Goal: Obtain resource: Download file/media

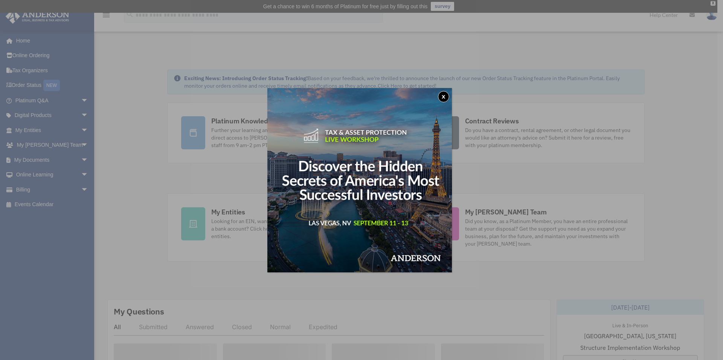
click at [445, 99] on button "x" at bounding box center [443, 96] width 11 height 11
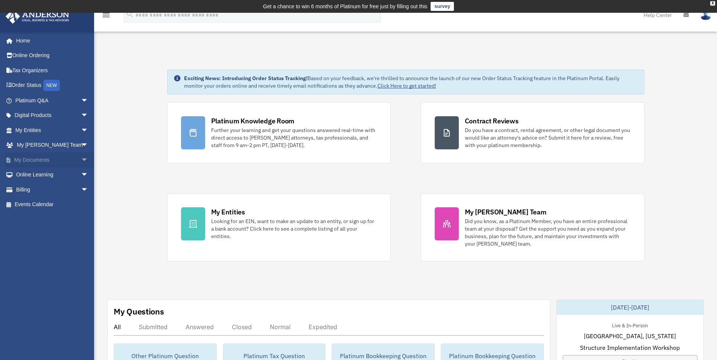
click at [33, 159] on link "My Documents arrow_drop_down" at bounding box center [52, 159] width 94 height 15
click at [81, 158] on span "arrow_drop_down" at bounding box center [88, 159] width 15 height 15
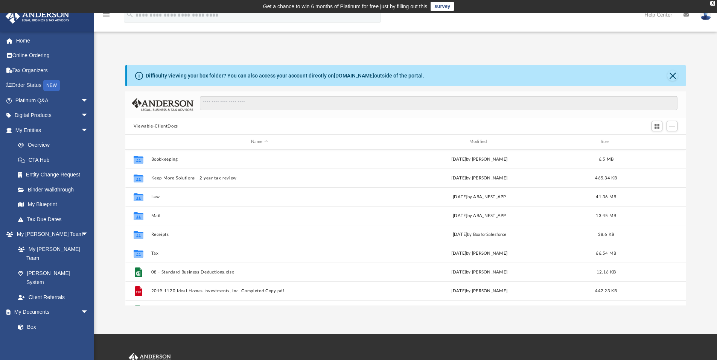
scroll to position [166, 555]
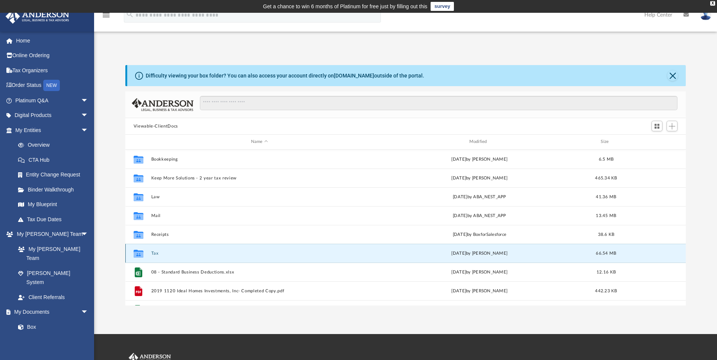
click at [152, 253] on button "Tax" at bounding box center [259, 253] width 217 height 5
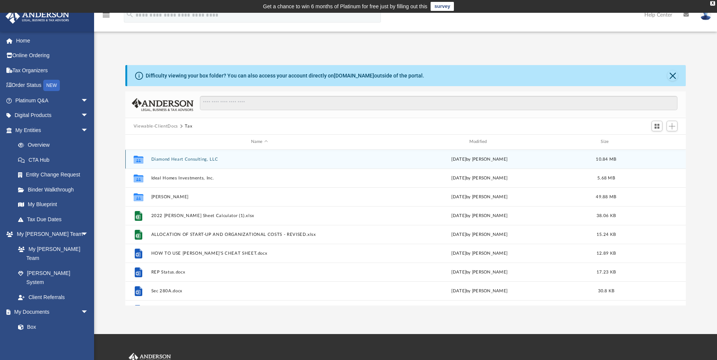
click at [193, 158] on button "Diamond Heart Consulting, LLC" at bounding box center [259, 159] width 217 height 5
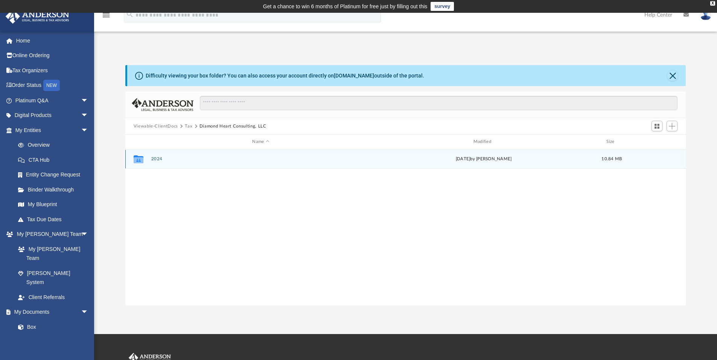
click at [161, 160] on button "2024" at bounding box center [260, 159] width 219 height 5
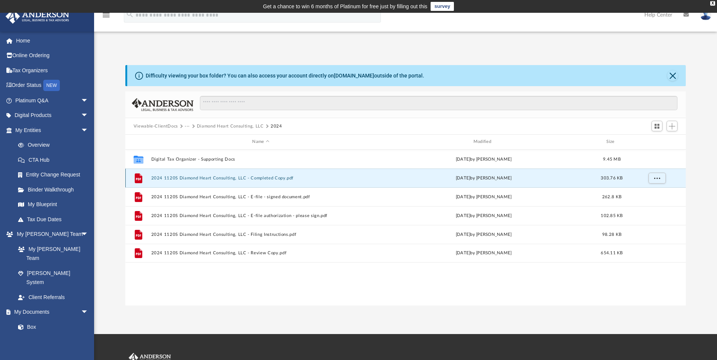
click at [275, 177] on button "2024 1120S Diamond Heart Consulting, LLC - Completed Copy.pdf" at bounding box center [260, 178] width 219 height 5
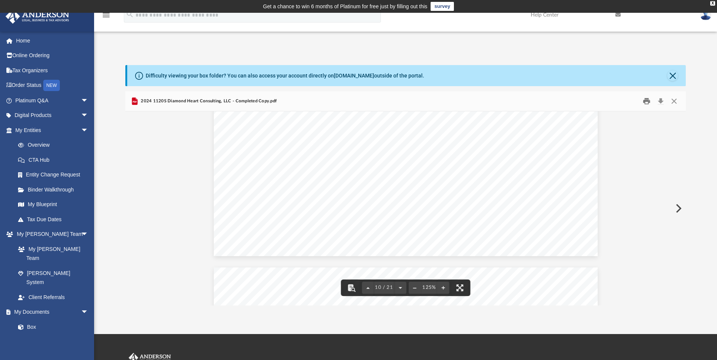
scroll to position [4818, 0]
click at [671, 101] on button "Close" at bounding box center [674, 102] width 14 height 12
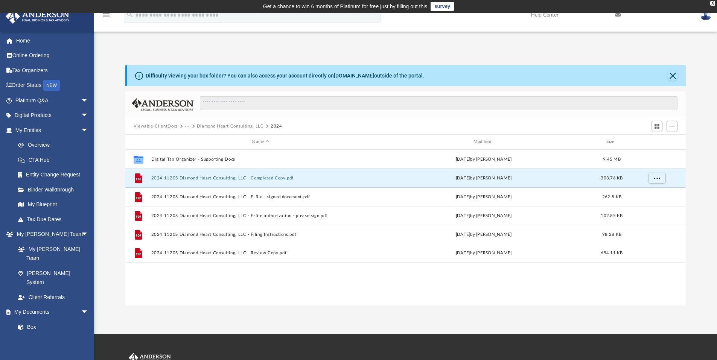
click at [161, 124] on button "Viewable-ClientDocs" at bounding box center [156, 126] width 44 height 7
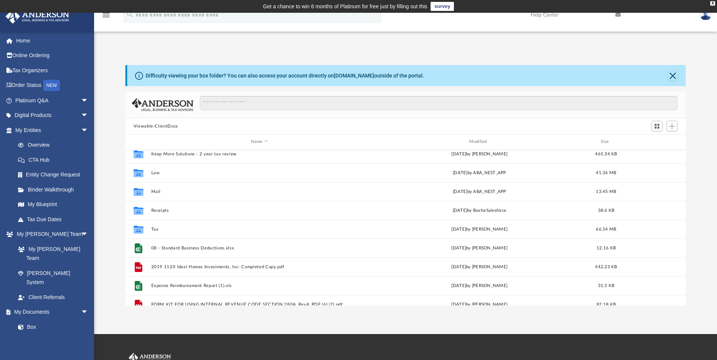
scroll to position [38, 0]
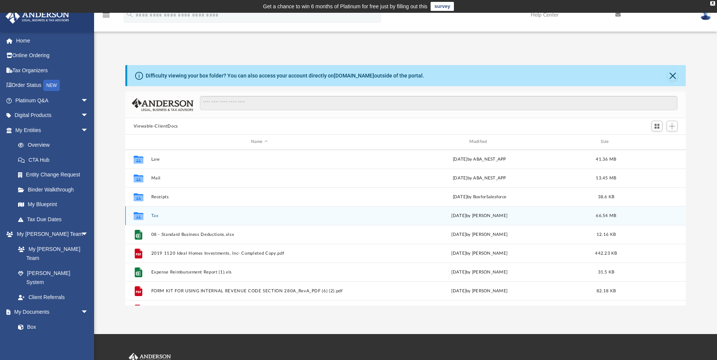
click at [152, 211] on div "Collaborated Folder Tax Tue Jul 22 2025 by Mohammed Kaka 66.54 MB" at bounding box center [405, 215] width 561 height 19
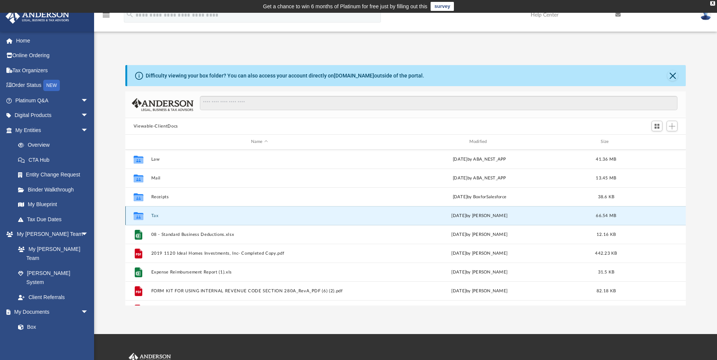
click at [154, 214] on button "Tax" at bounding box center [259, 215] width 217 height 5
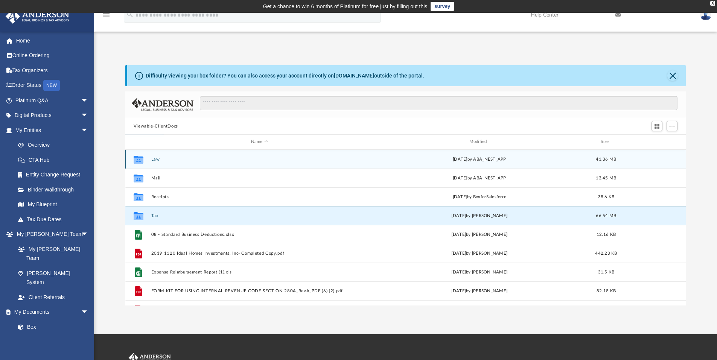
scroll to position [0, 0]
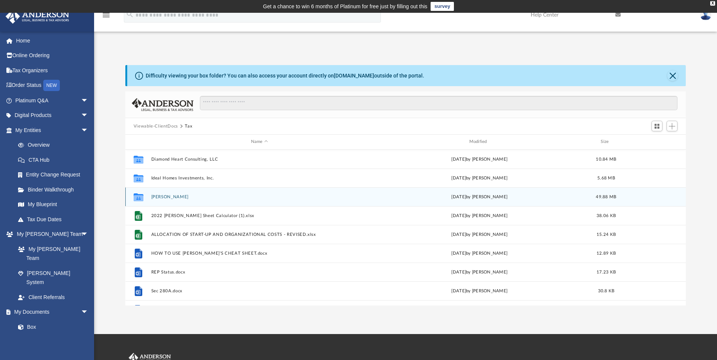
click at [178, 197] on button "Penn, Kamesha" at bounding box center [259, 197] width 217 height 5
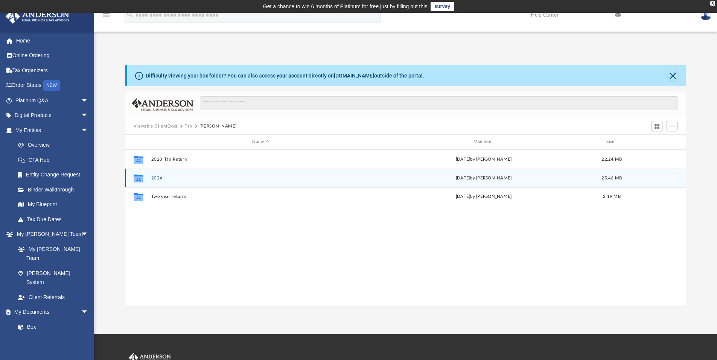
click at [160, 179] on button "2024" at bounding box center [260, 178] width 219 height 5
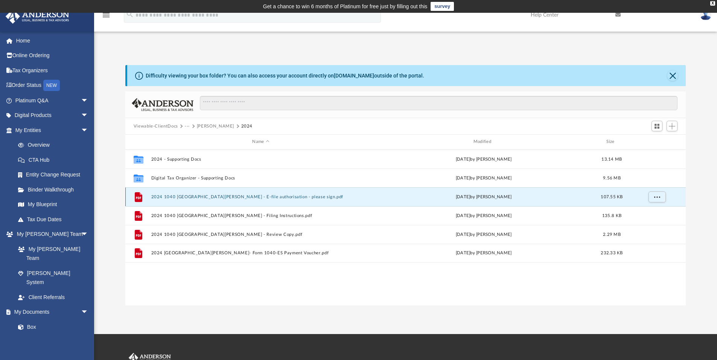
click at [273, 197] on button "2024 1040 Penn, Kamesha - E-file authorisation - please sign.pdf" at bounding box center [260, 197] width 219 height 5
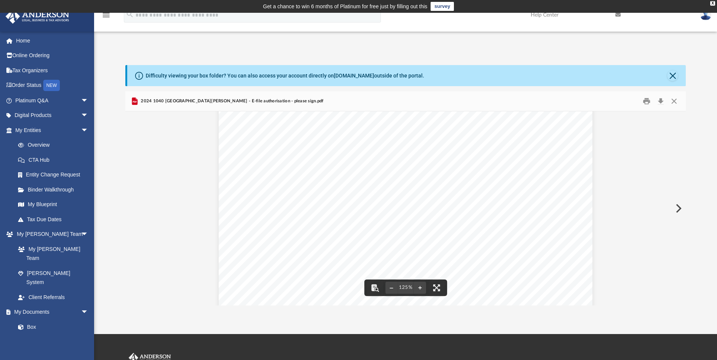
scroll to position [345, 0]
click at [672, 100] on button "Close" at bounding box center [674, 102] width 14 height 12
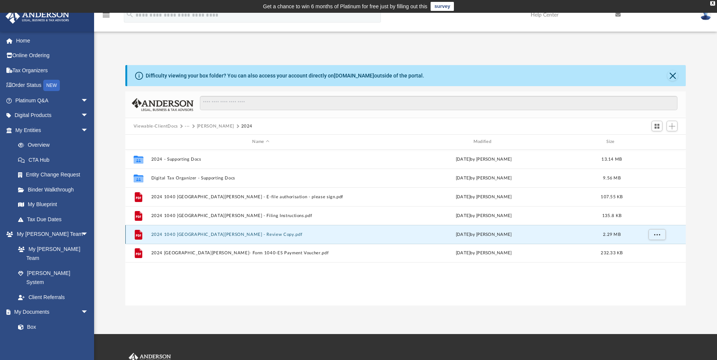
click at [233, 233] on button "2024 1040 Penn, Kamesha - Review Copy.pdf" at bounding box center [260, 234] width 219 height 5
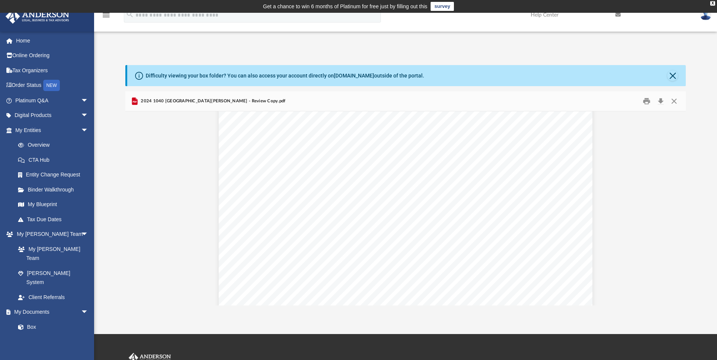
scroll to position [4103, 0]
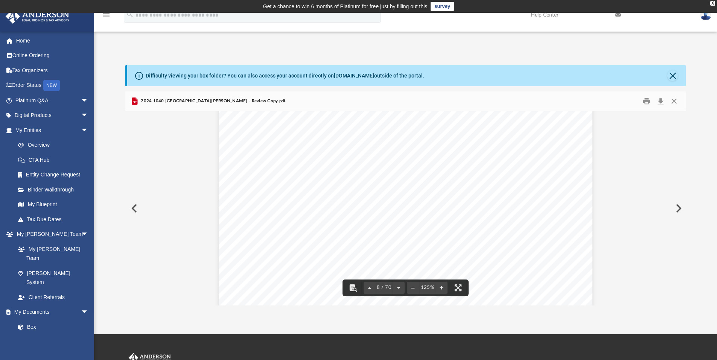
click at [377, 289] on span "8 / 70" at bounding box center [384, 287] width 17 height 5
type input "**"
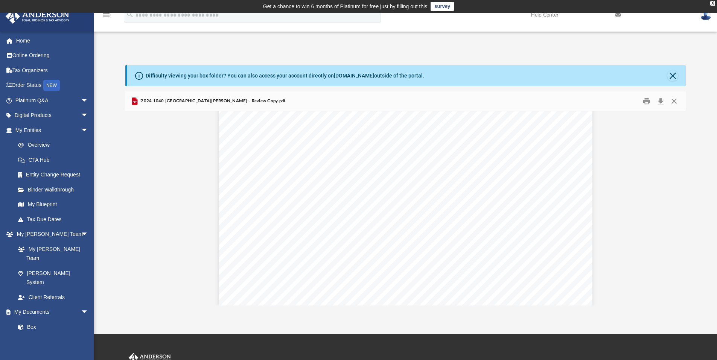
scroll to position [35151, 0]
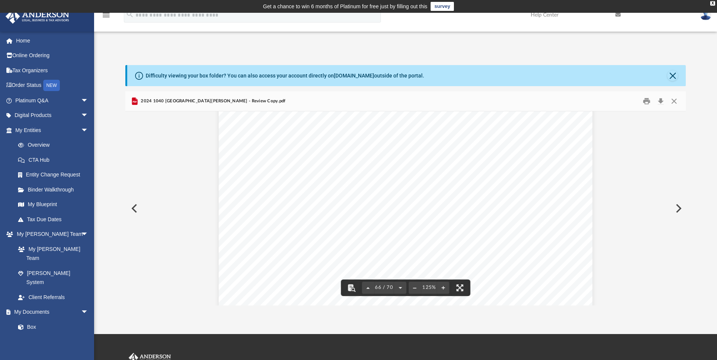
click at [376, 290] on span "66 / 70" at bounding box center [384, 287] width 21 height 5
type input "*"
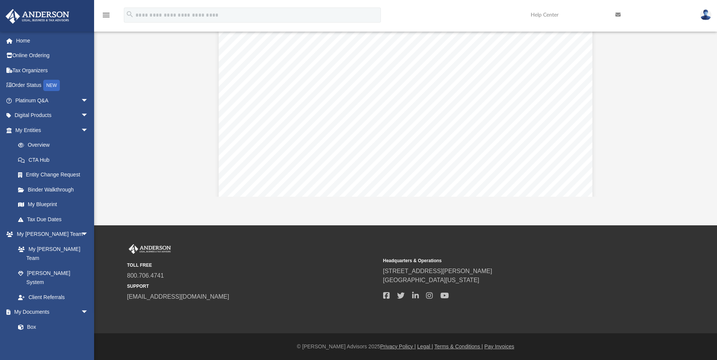
scroll to position [9824, 0]
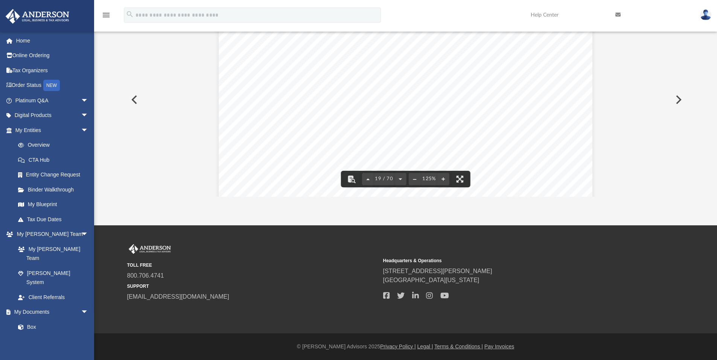
click at [281, 132] on div "Form 1040 (2024) Page If you have a qualifying child, attach Sch. EIC. Direct d…" at bounding box center [405, 158] width 373 height 528
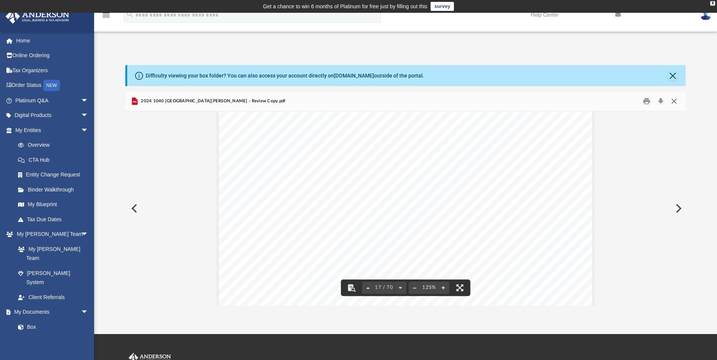
click at [674, 100] on button "Close" at bounding box center [674, 102] width 14 height 12
